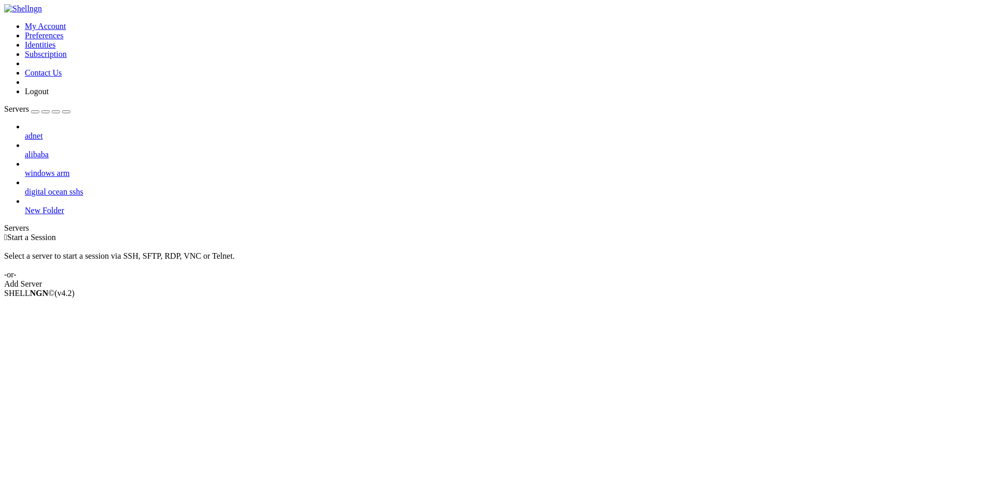
click at [194, 266] on div " Start a Session Select a server to start a session via SSH, SFTP, RDP, VNC or…" at bounding box center [496, 261] width 985 height 56
click at [210, 289] on div " Start a Session Select a server to start a session via SSH, SFTP, RDP, VNC or…" at bounding box center [496, 261] width 985 height 56
click at [562, 279] on div "Add Server" at bounding box center [496, 283] width 985 height 9
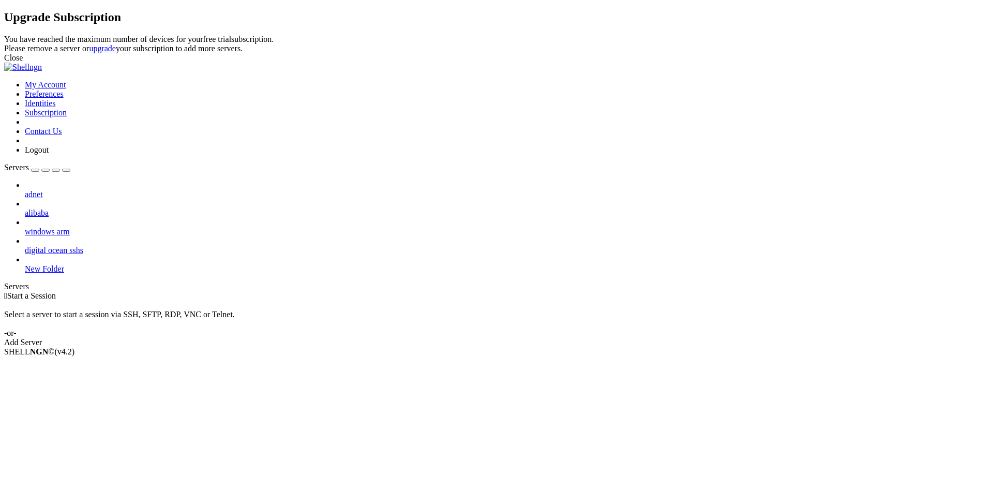
click at [4, 35] on icon at bounding box center [4, 35] width 0 height 0
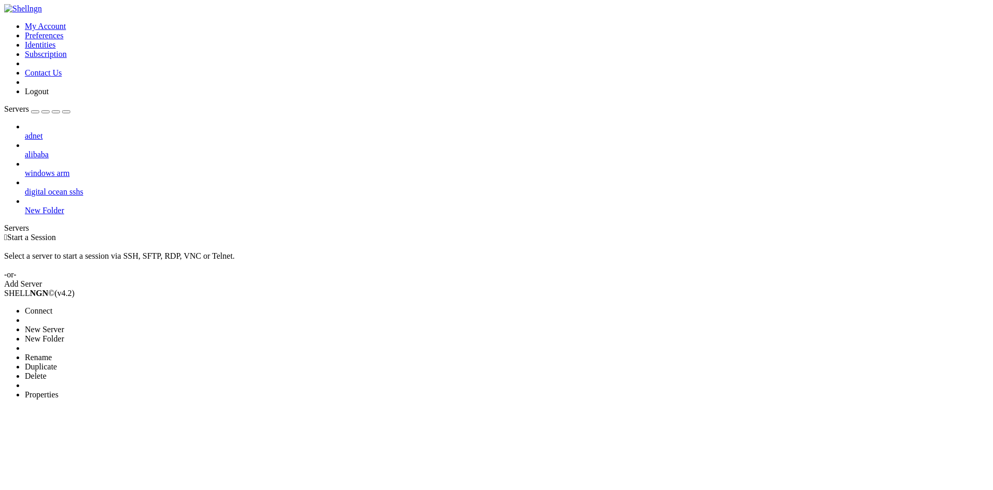
click at [40, 186] on div at bounding box center [496, 245] width 993 height 490
click at [51, 206] on span "New Folder" at bounding box center [44, 210] width 39 height 9
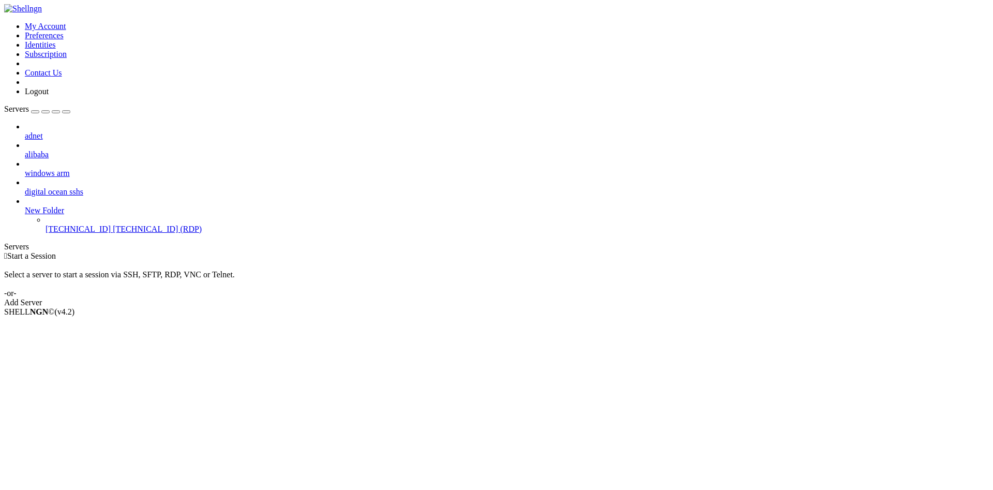
click at [113, 224] on span "[TECHNICAL_ID] (RDP)" at bounding box center [157, 228] width 89 height 9
click at [77, 381] on li "Properties" at bounding box center [72, 385] width 94 height 9
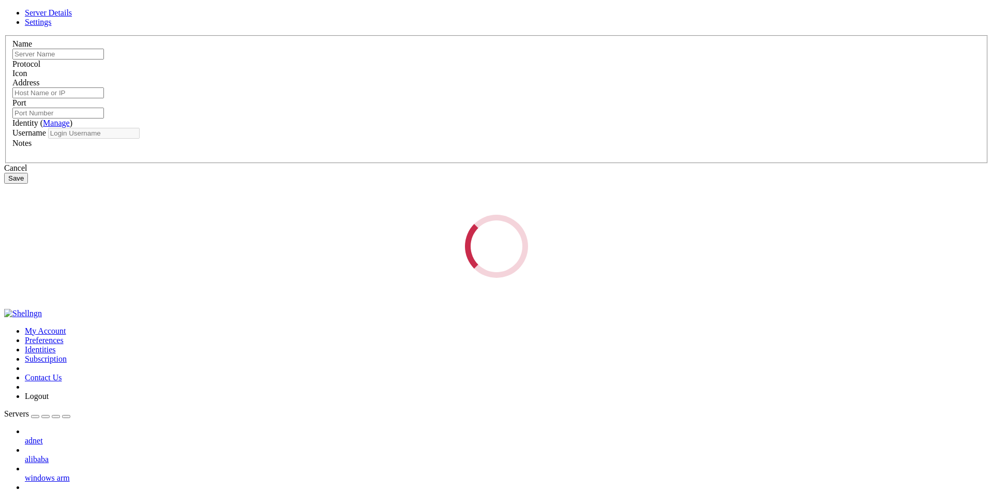
type input "[TECHNICAL_ID]"
type input "3389"
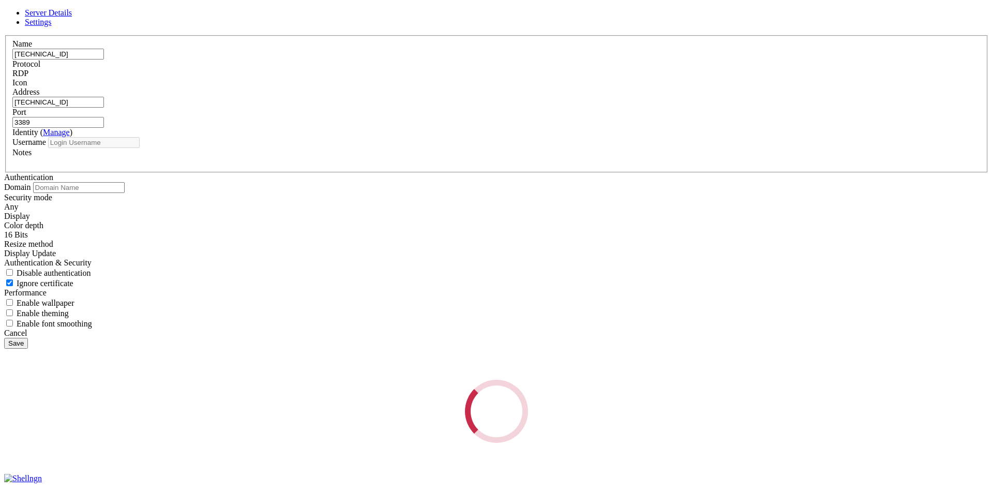
type input "[PERSON_NAME]"
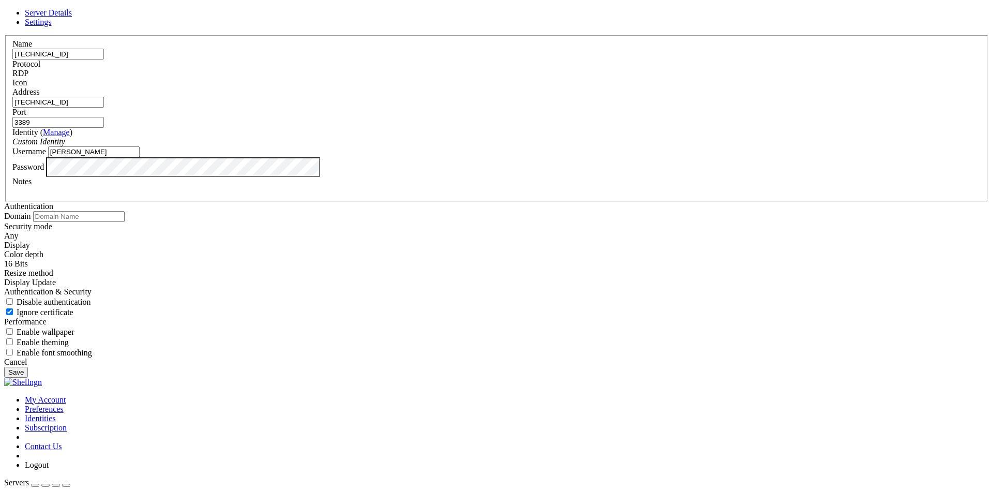
click at [104, 59] on input "[TECHNICAL_ID]" at bounding box center [58, 54] width 92 height 11
type input "[TECHNICAL_ID]"
click at [104, 108] on input "[TECHNICAL_ID]" at bounding box center [58, 102] width 92 height 11
paste input "[TECHNICAL_ID]"
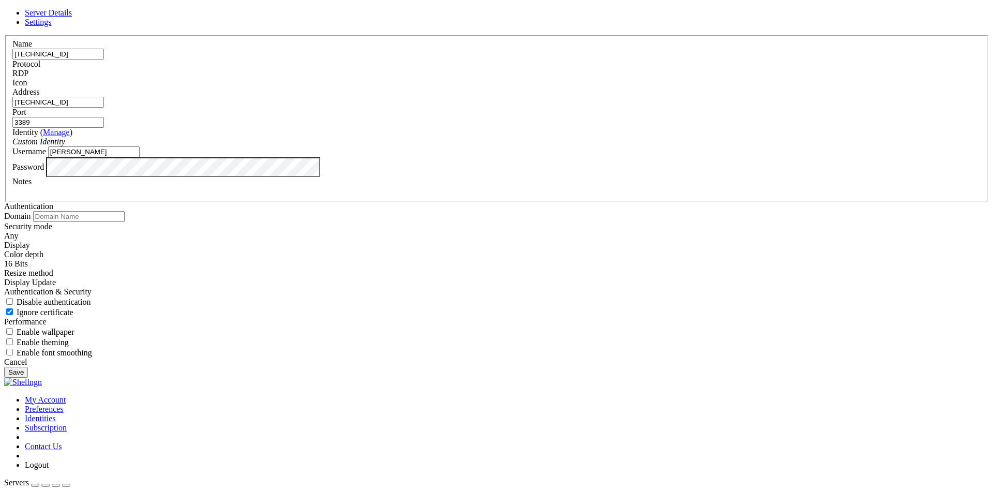
click at [104, 108] on input "[TECHNICAL_ID]" at bounding box center [58, 102] width 92 height 11
paste input "0.106"
type input "[TECHNICAL_ID]"
click at [4, 367] on button "Save" at bounding box center [16, 372] width 24 height 11
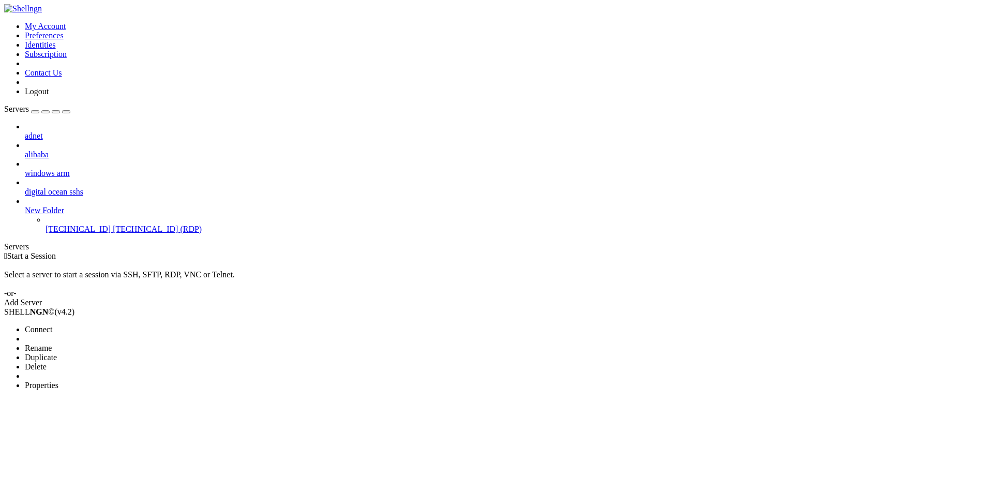
click at [52, 325] on span "Connect" at bounding box center [38, 329] width 27 height 9
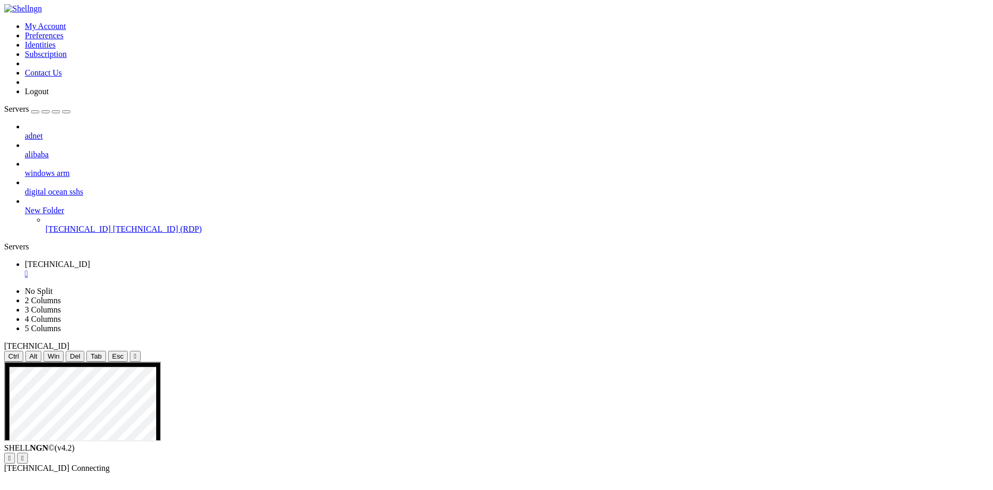
click at [80, 234] on div "adnet alibaba windows arm digital ocean sshs New Folder [TECHNICAL_ID] [TECHNIC…" at bounding box center [496, 178] width 985 height 112
click at [99, 234] on div "adnet alibaba windows arm digital ocean sshs New Folder [TECHNICAL_ID] [TECHNIC…" at bounding box center [496, 178] width 985 height 112
click at [194, 269] on div "" at bounding box center [507, 273] width 964 height 9
